Goal: Task Accomplishment & Management: Use online tool/utility

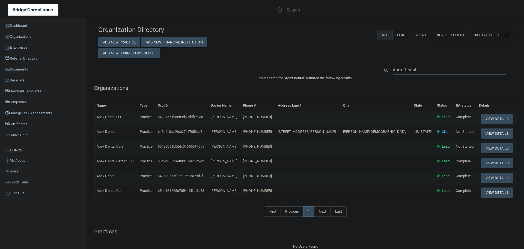
drag, startPoint x: 426, startPoint y: 68, endPoint x: 421, endPoint y: 68, distance: 5.2
click at [421, 68] on input "Apex Dental" at bounding box center [450, 70] width 114 height 10
drag, startPoint x: 424, startPoint y: 70, endPoint x: 378, endPoint y: 71, distance: 45.9
click at [380, 71] on div "Apex Dental" at bounding box center [446, 70] width 141 height 10
paste input "[EMAIL_ADDRESS][DOMAIN_NAME]"
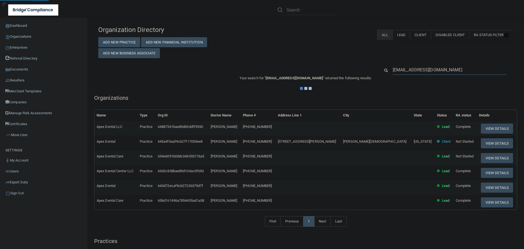
type input "[EMAIL_ADDRESS][DOMAIN_NAME]"
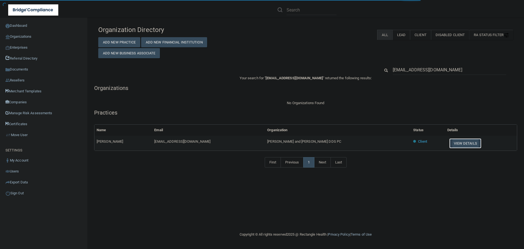
click at [449, 143] on button "View Details" at bounding box center [465, 143] width 32 height 10
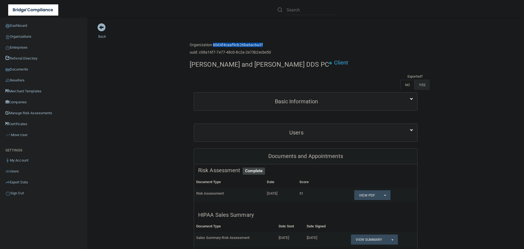
drag, startPoint x: 211, startPoint y: 45, endPoint x: 262, endPoint y: 45, distance: 50.5
click at [262, 45] on h6 "Organization 60d4f4caaf9cb26ba6ac6a3f" at bounding box center [230, 45] width 81 height 4
copy h6 "60d4f4caaf9cb26ba6ac6a3f"
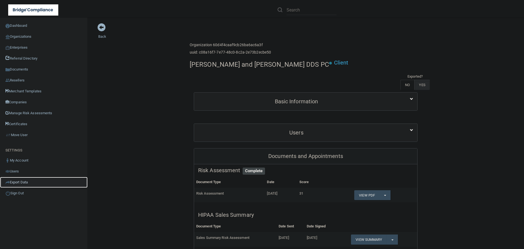
click at [26, 182] on link "Export Data" at bounding box center [44, 182] width 88 height 11
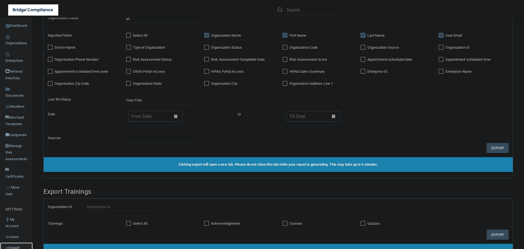
scroll to position [267, 0]
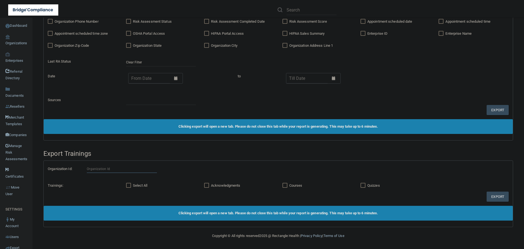
click at [125, 168] on input "text" at bounding box center [122, 169] width 70 height 8
paste input "60d4f4caaf9cb26ba6ac6a3f"
type input "60d4f4caaf9cb26ba6ac6a3f"
click at [284, 184] on input "Courses" at bounding box center [286, 185] width 6 height 4
checkbox input "true"
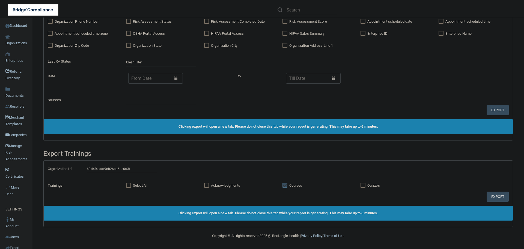
click at [362, 185] on input "Quizzes" at bounding box center [364, 185] width 6 height 4
click at [361, 186] on input "Quizzes" at bounding box center [364, 185] width 6 height 4
checkbox input "false"
click at [493, 198] on button "Export" at bounding box center [498, 196] width 22 height 10
